Goal: Register for event/course: Sign up to attend an event or enroll in a course

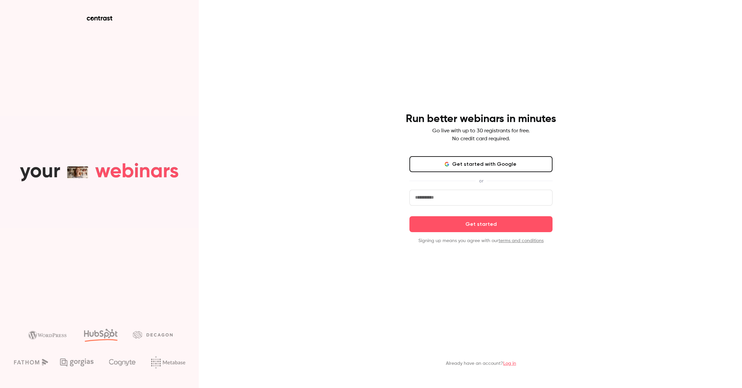
click at [465, 198] on input "email" at bounding box center [481, 198] width 143 height 16
type input "**********"
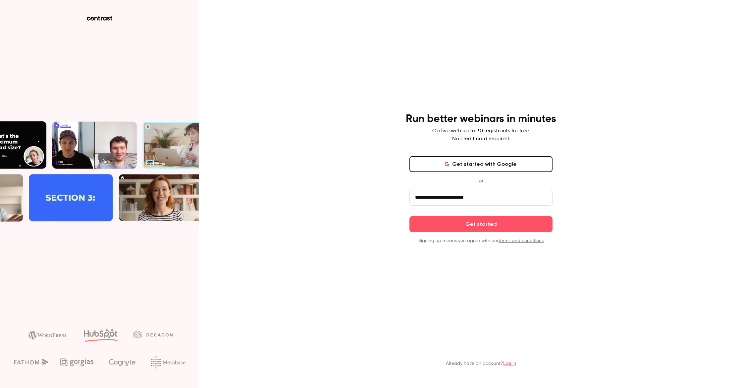
click at [481, 224] on button "Get started" at bounding box center [481, 224] width 143 height 16
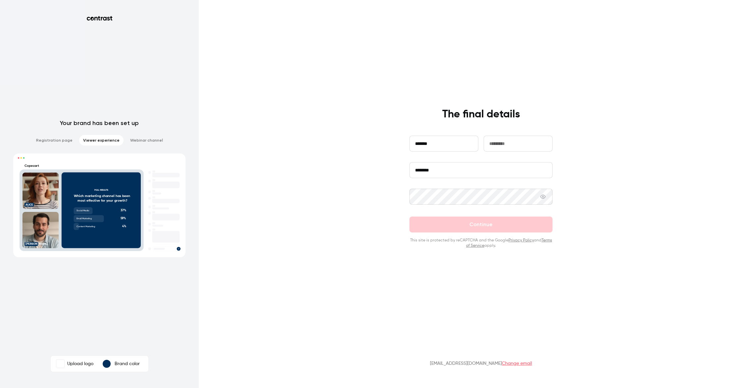
type input "*******"
type input "********"
click at [472, 224] on button "Continue" at bounding box center [481, 224] width 143 height 16
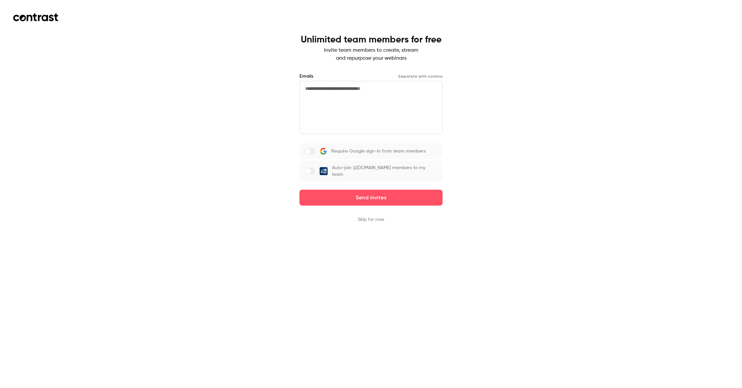
click at [357, 109] on textarea at bounding box center [371, 107] width 143 height 53
click at [315, 168] on label at bounding box center [310, 171] width 11 height 7
click at [340, 106] on textarea at bounding box center [371, 107] width 143 height 53
paste textarea "**********"
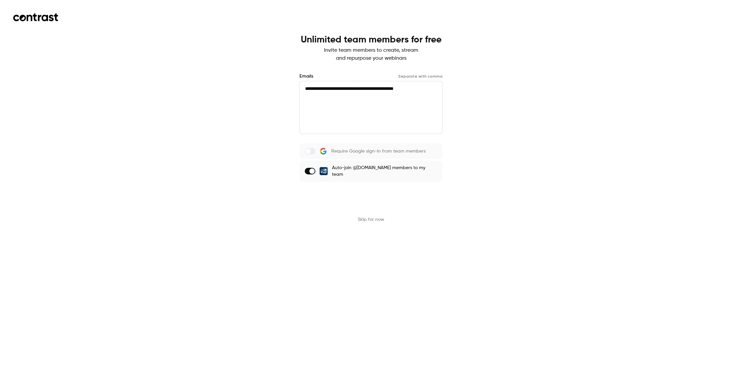
type textarea "**********"
click at [394, 192] on button "Send invites" at bounding box center [371, 198] width 143 height 16
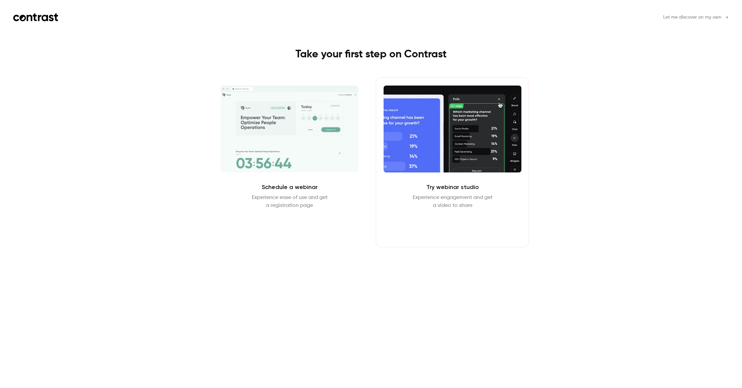
click at [444, 227] on button "Enter Studio" at bounding box center [452, 225] width 43 height 16
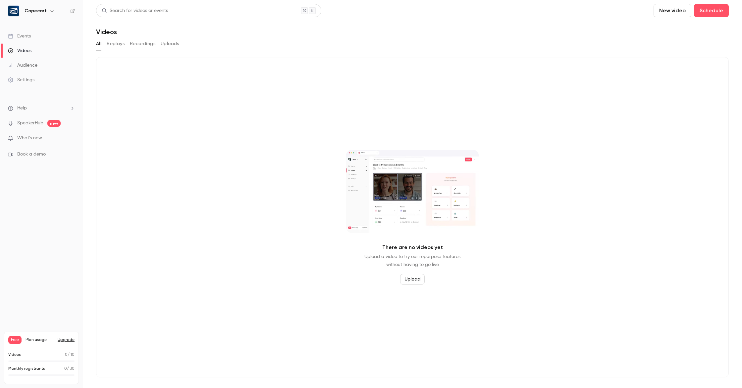
click at [54, 139] on p "What's new" at bounding box center [36, 138] width 56 height 7
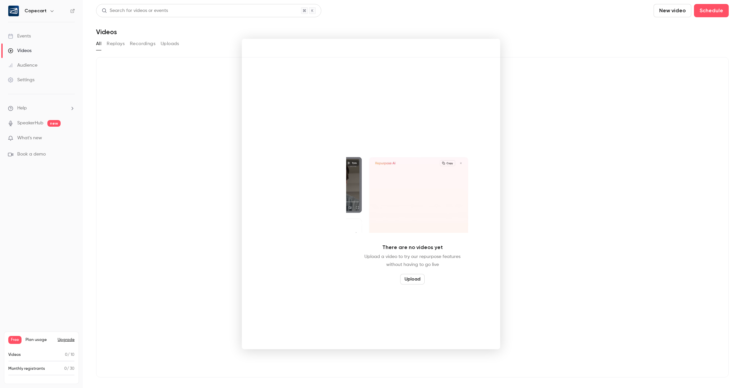
click at [208, 168] on div at bounding box center [371, 194] width 742 height 388
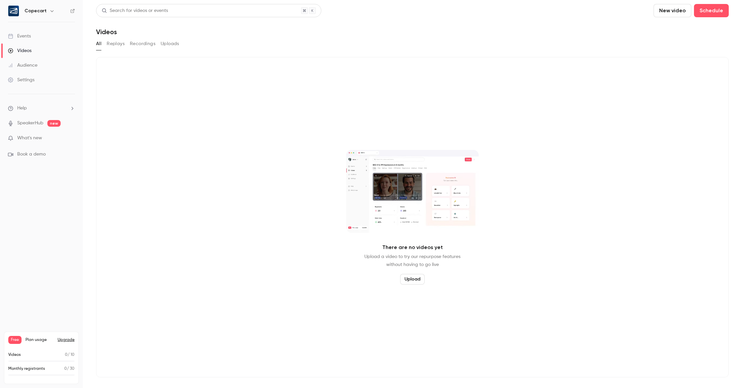
click at [66, 339] on button "Upgrade" at bounding box center [66, 339] width 17 height 5
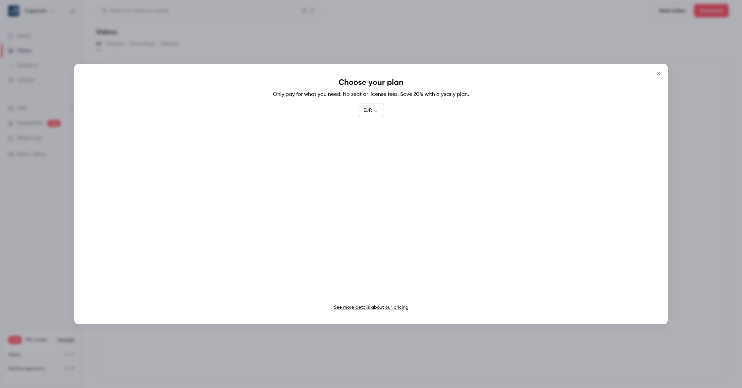
click at [658, 72] on icon "Close" at bounding box center [659, 73] width 8 height 5
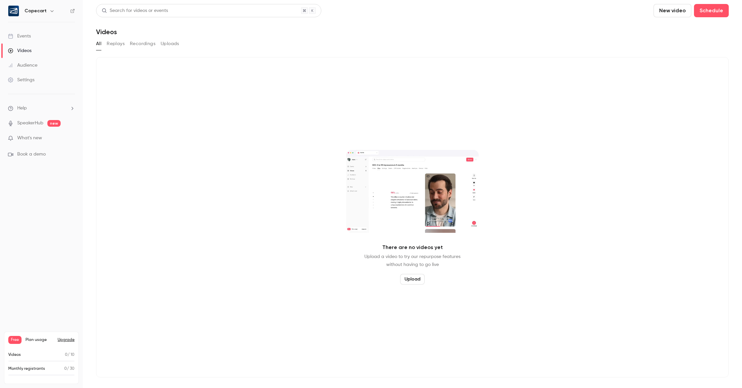
click at [23, 36] on div "Events" at bounding box center [19, 36] width 23 height 7
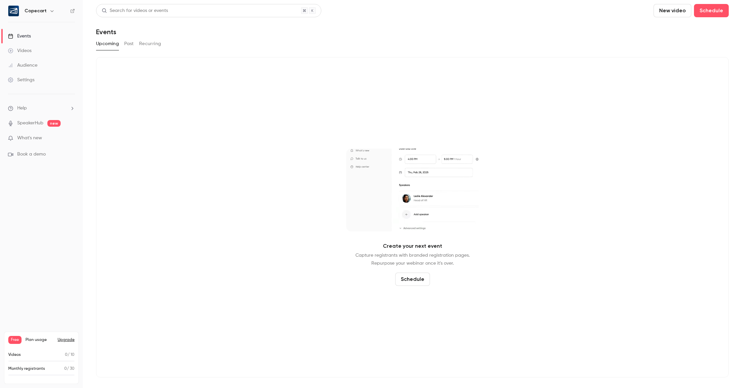
click at [52, 152] on li "Book a demo" at bounding box center [41, 154] width 67 height 7
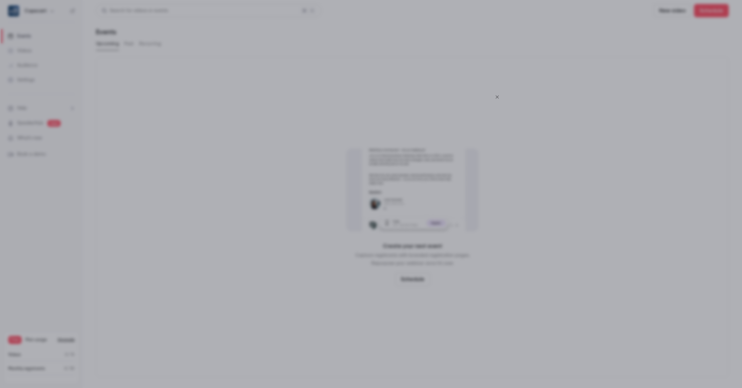
click at [497, 95] on icon "Close" at bounding box center [497, 96] width 8 height 5
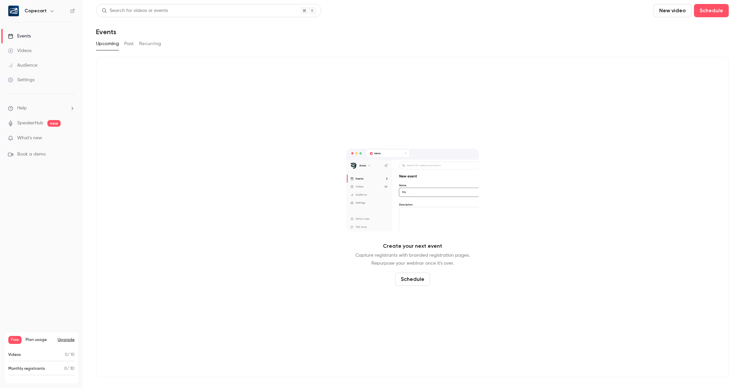
click at [49, 11] on icon "button" at bounding box center [51, 10] width 5 height 5
click at [127, 73] on div at bounding box center [371, 194] width 742 height 388
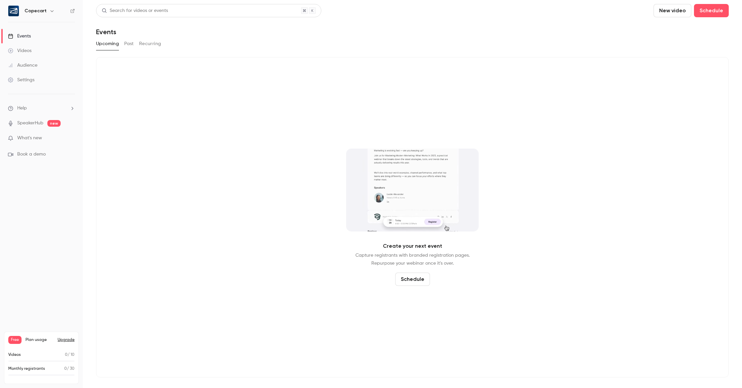
click at [43, 105] on li "Help" at bounding box center [41, 108] width 67 height 7
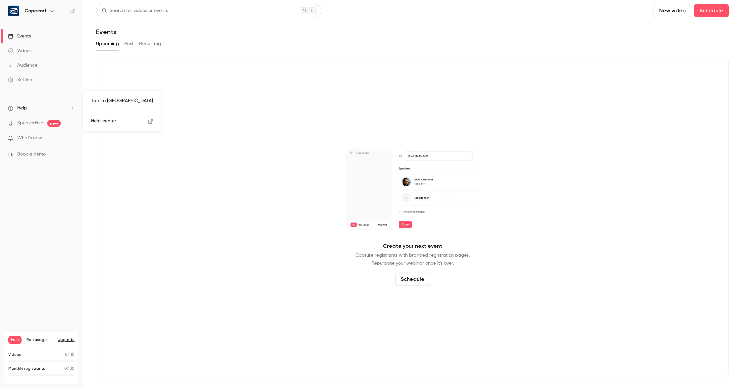
click at [202, 96] on div at bounding box center [371, 194] width 742 height 388
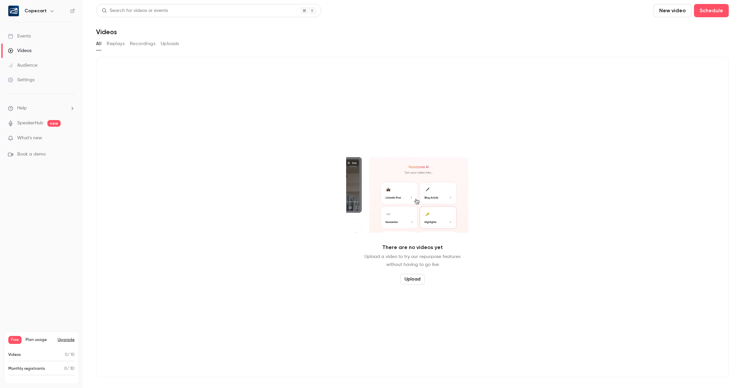
click at [43, 34] on link "Events" at bounding box center [41, 36] width 83 height 15
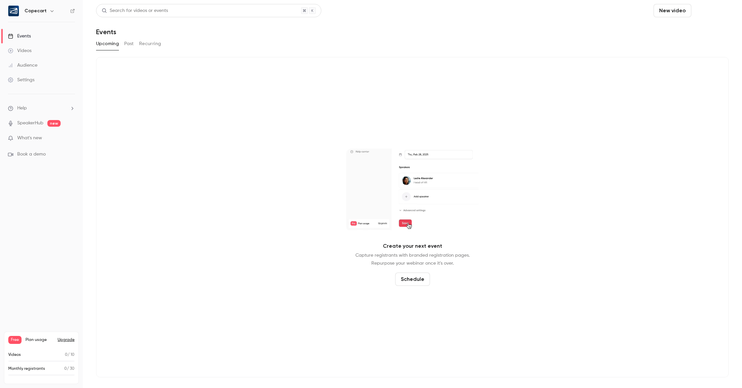
click at [694, 11] on button "Schedule" at bounding box center [711, 10] width 35 height 13
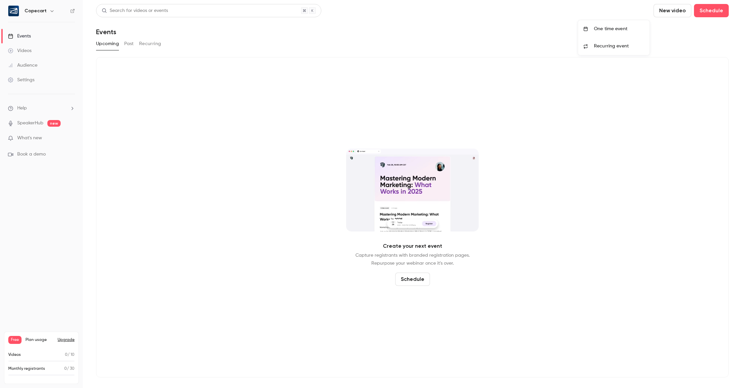
click at [627, 30] on div "One time event" at bounding box center [619, 29] width 50 height 7
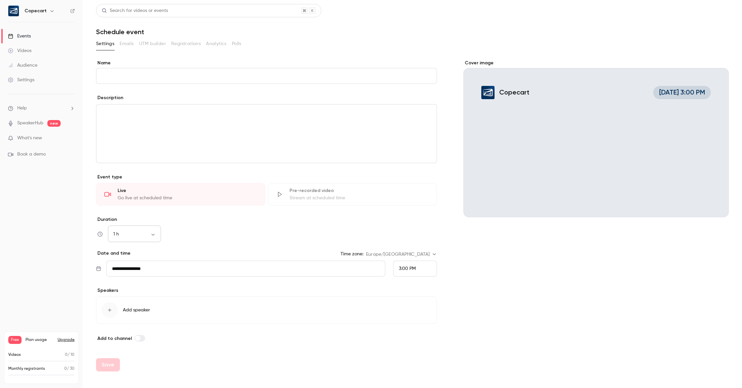
click at [158, 233] on body "**********" at bounding box center [371, 194] width 742 height 388
click at [148, 265] on li "45 min" at bounding box center [134, 266] width 53 height 17
type input "**"
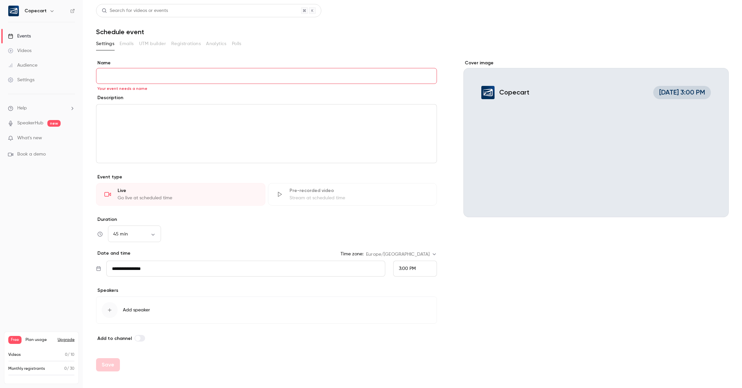
click at [137, 311] on span "Add speaker" at bounding box center [136, 310] width 27 height 7
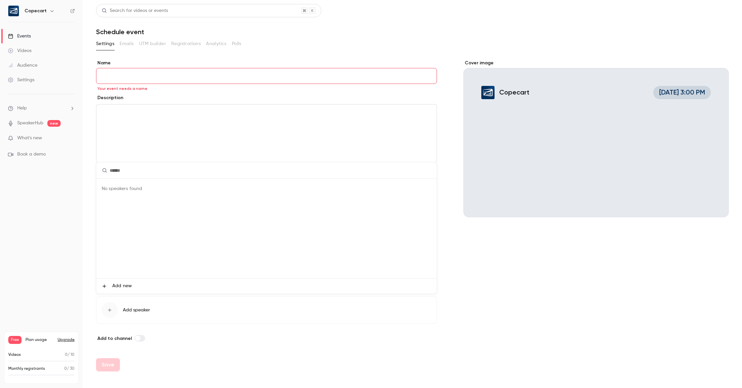
click at [146, 78] on div at bounding box center [371, 194] width 742 height 388
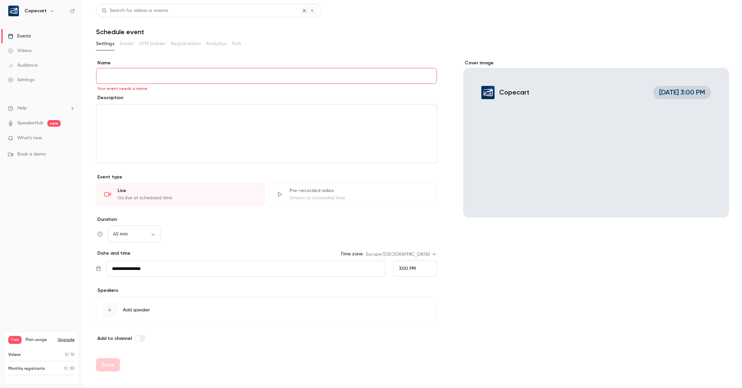
click at [146, 75] on input "Name" at bounding box center [266, 76] width 341 height 16
click at [63, 340] on button "Upgrade" at bounding box center [66, 339] width 17 height 5
click at [60, 337] on button "Upgrade" at bounding box center [66, 339] width 17 height 5
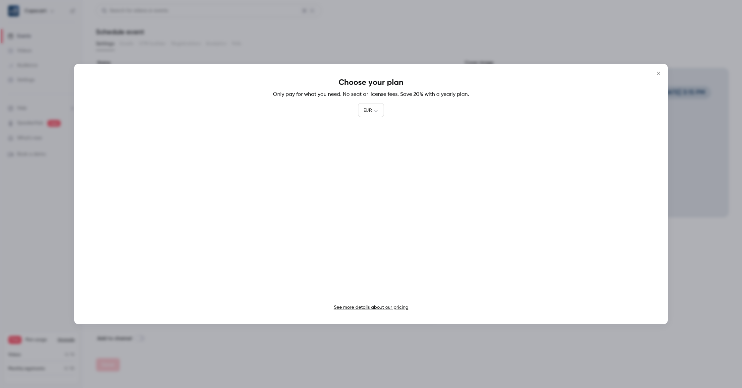
click at [374, 307] on link "See more details about our pricing" at bounding box center [371, 307] width 75 height 5
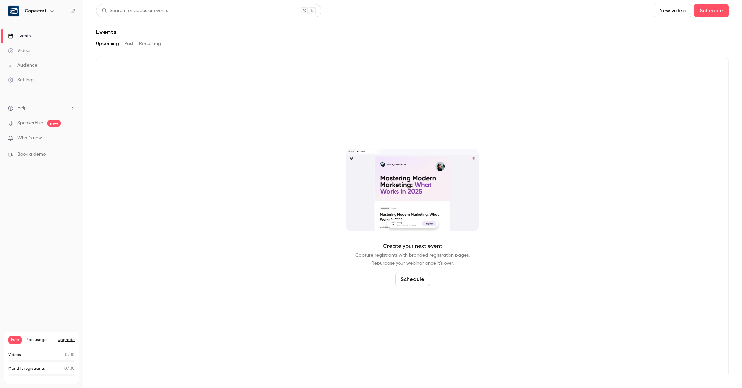
click at [35, 118] on ul "Help SpeakerHub new What's new Book a demo" at bounding box center [41, 131] width 83 height 74
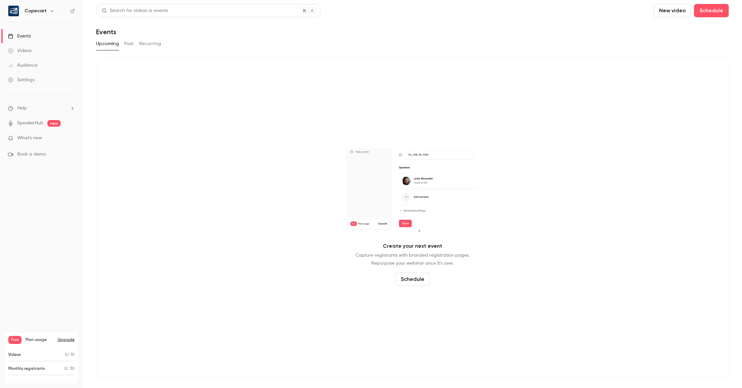
click at [36, 120] on link "SpeakerHub" at bounding box center [30, 123] width 26 height 7
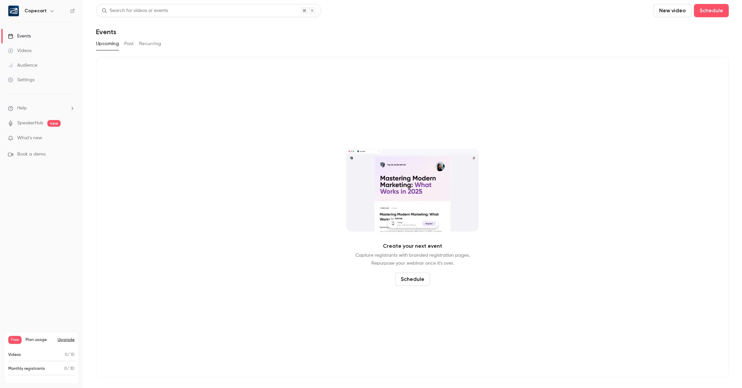
click at [418, 281] on button "Schedule" at bounding box center [412, 278] width 35 height 13
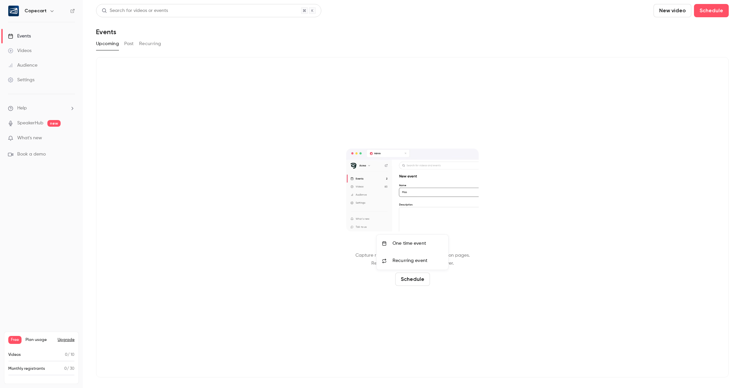
click at [418, 242] on div "One time event" at bounding box center [418, 243] width 50 height 7
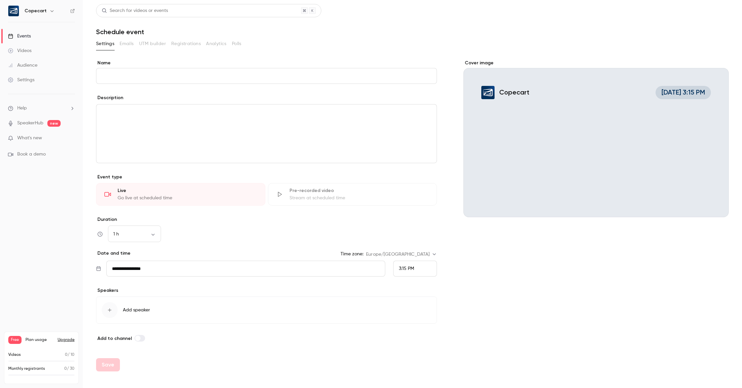
click at [51, 11] on icon "button" at bounding box center [51, 10] width 5 height 5
click at [57, 39] on div "Copecart [EMAIL_ADDRESS][DOMAIN_NAME] Billing Free New channel Log out" at bounding box center [55, 66] width 99 height 78
click at [64, 176] on div at bounding box center [371, 194] width 742 height 388
